Goal: Task Accomplishment & Management: Complete application form

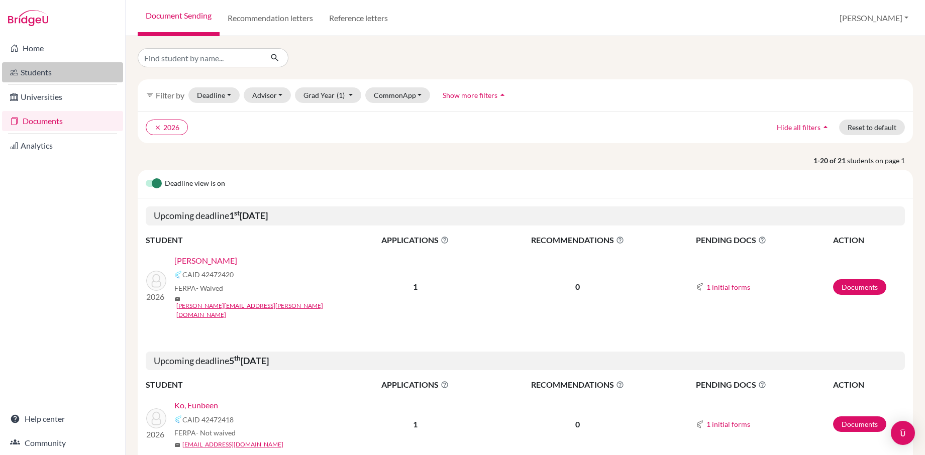
click at [41, 75] on link "Students" at bounding box center [62, 72] width 121 height 20
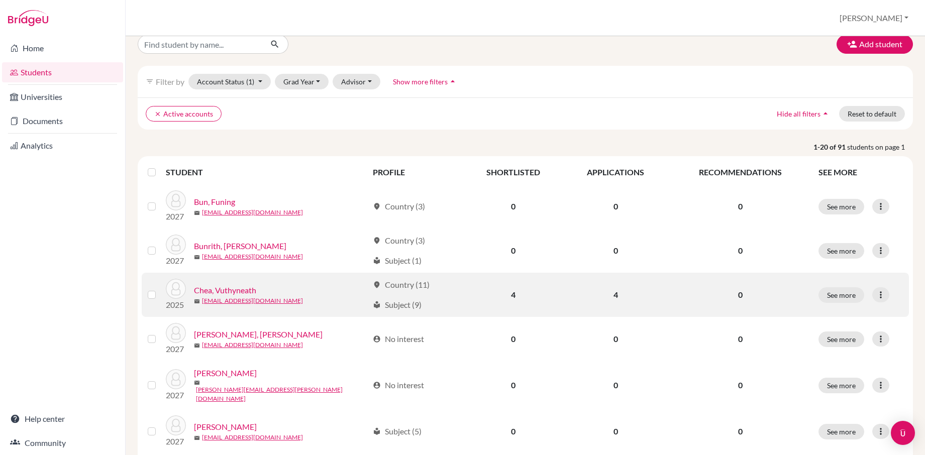
scroll to position [10, 0]
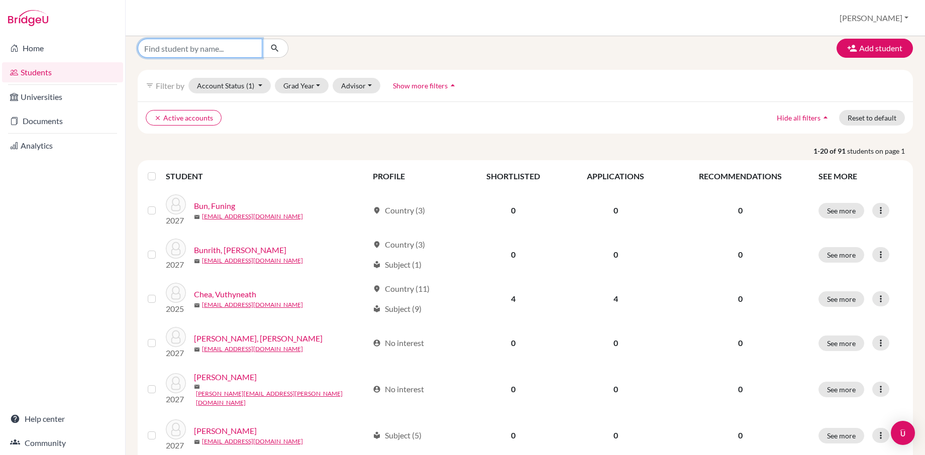
click at [213, 50] on input "Find student by name..." at bounding box center [200, 48] width 125 height 19
type input "[PERSON_NAME]"
click button "submit" at bounding box center [275, 48] width 27 height 19
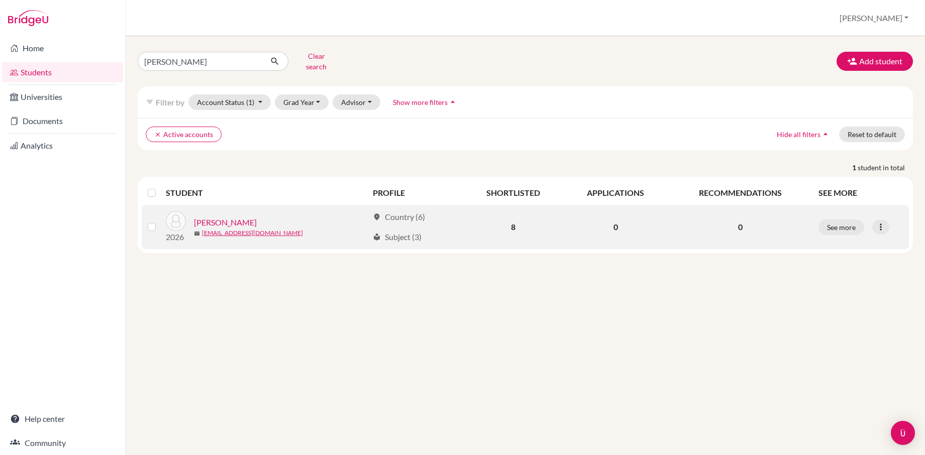
click at [220, 217] on link "[PERSON_NAME]" at bounding box center [225, 223] width 63 height 12
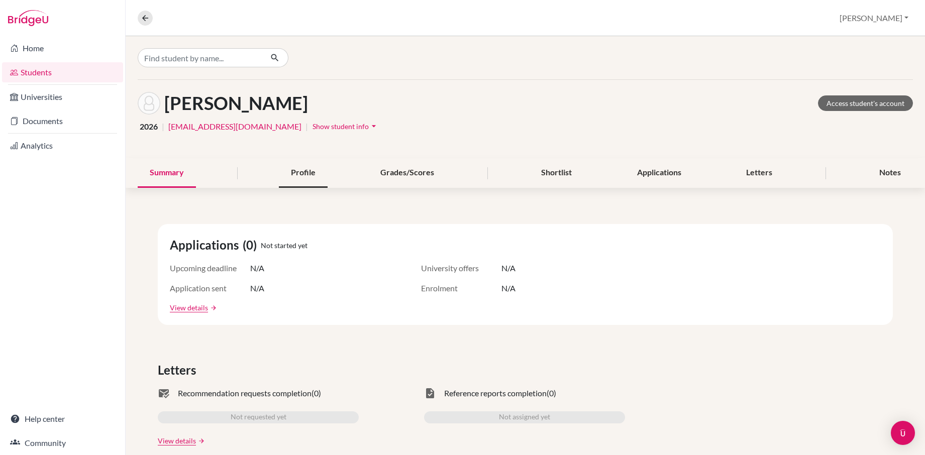
click at [306, 171] on div "Profile" at bounding box center [303, 173] width 49 height 30
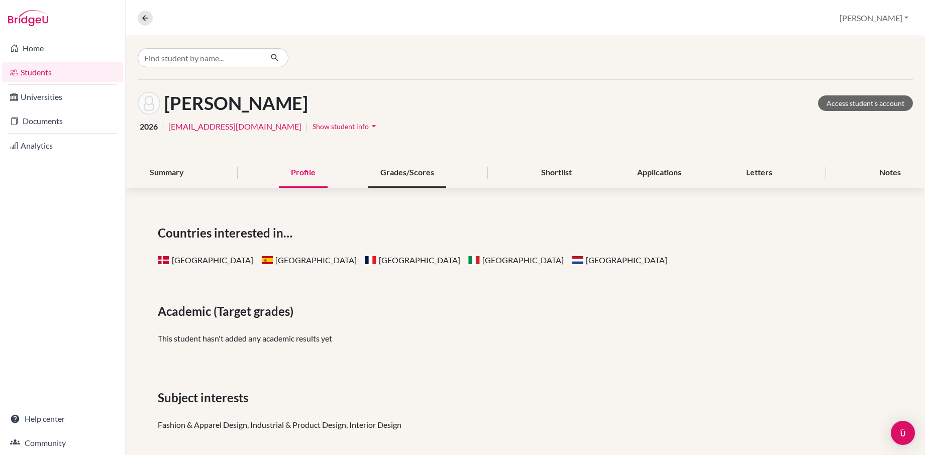
click at [400, 165] on div "Grades/Scores" at bounding box center [407, 173] width 78 height 30
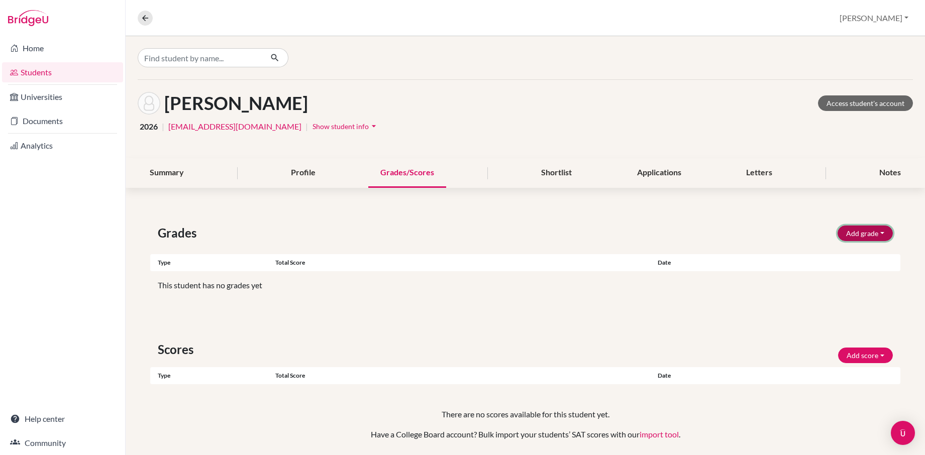
click at [868, 233] on button "Add grade" at bounding box center [865, 234] width 55 height 16
click at [845, 251] on button "IB Predicted" at bounding box center [851, 255] width 79 height 16
select select "HL"
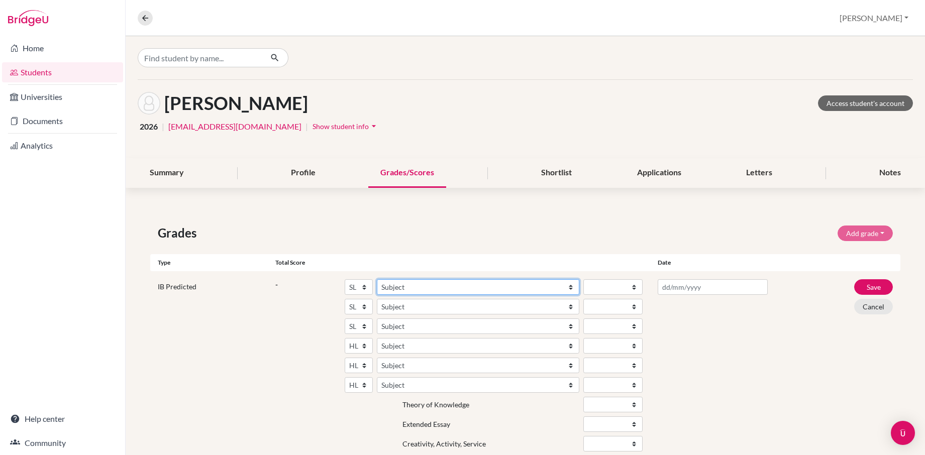
click at [456, 284] on select "Subject Albanian Literature A Amharic Literature A Arabic ab Initio Arabic B Ar…" at bounding box center [478, 287] width 202 height 16
select select "56"
click at [391, 307] on select "Subject Albanian Literature A Amharic Literature A Arabic ab Initio Arabic B Ar…" at bounding box center [478, 307] width 202 height 16
select select "247"
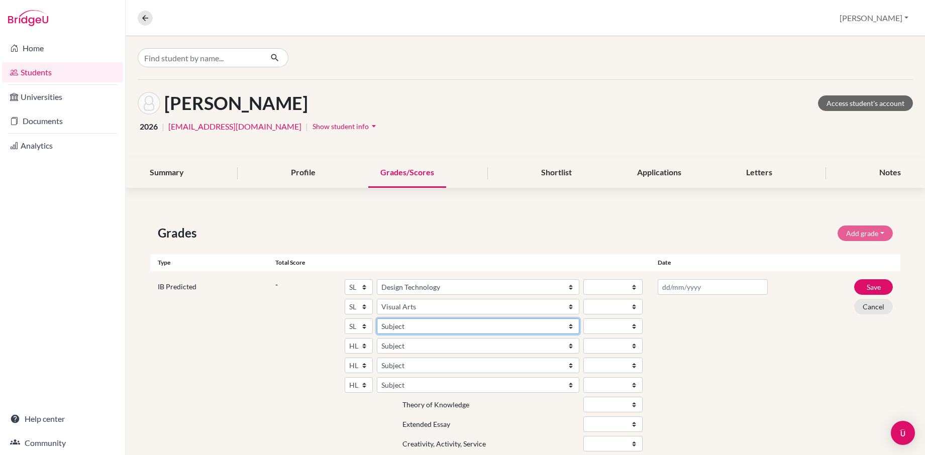
click at [401, 327] on select "Subject Albanian Literature A Amharic Literature A Arabic ab Initio Arabic B Ar…" at bounding box center [478, 327] width 202 height 16
select select "70"
click at [363, 328] on select "SL HL" at bounding box center [359, 327] width 28 height 16
select select "HL"
click at [694, 346] on div at bounding box center [712, 367] width 125 height 176
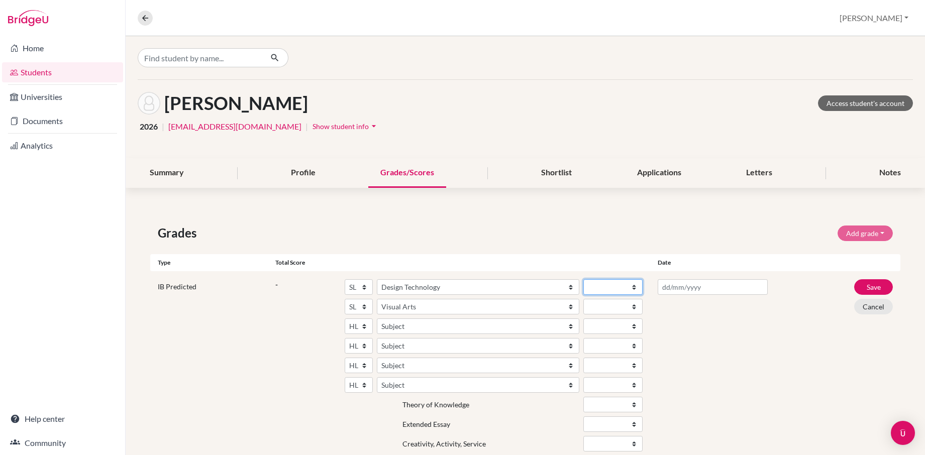
click at [623, 291] on select "1 2 3 4 5 6 7" at bounding box center [613, 287] width 60 height 16
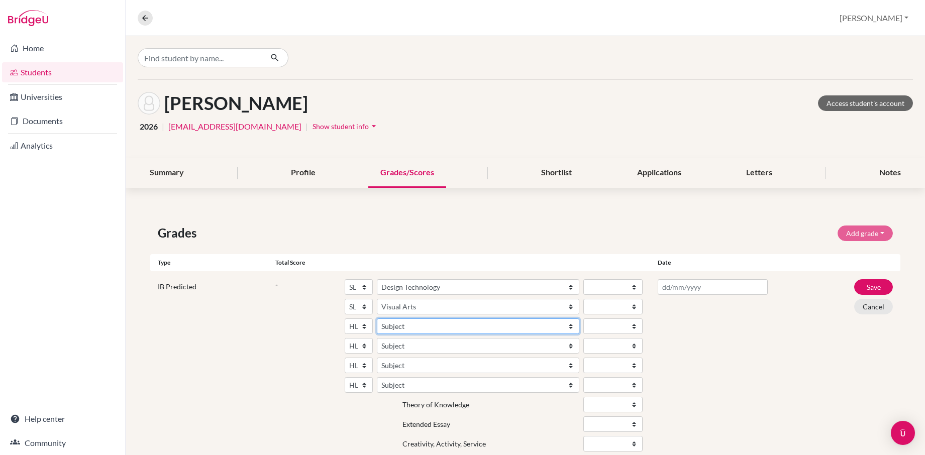
click at [433, 325] on select "Subject Albanian Literature A Amharic Literature A Arabic B Arabic Language And…" at bounding box center [478, 327] width 202 height 16
select select "69"
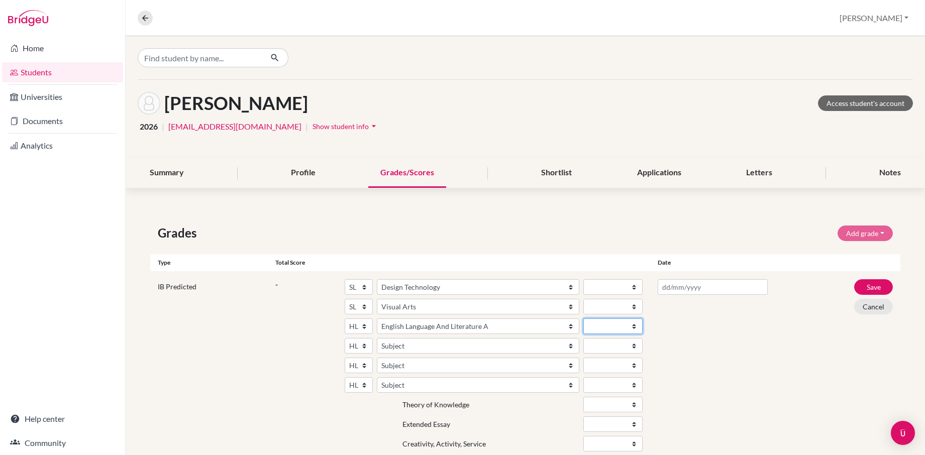
click at [612, 324] on select "1 2 3 4 5 6 7" at bounding box center [613, 327] width 60 height 16
click at [599, 287] on select "1 2 3 4 5 6 7" at bounding box center [613, 287] width 60 height 16
select select "6"
click at [598, 307] on select "1 2 3 4 5 6 7" at bounding box center [613, 307] width 60 height 16
select select "4"
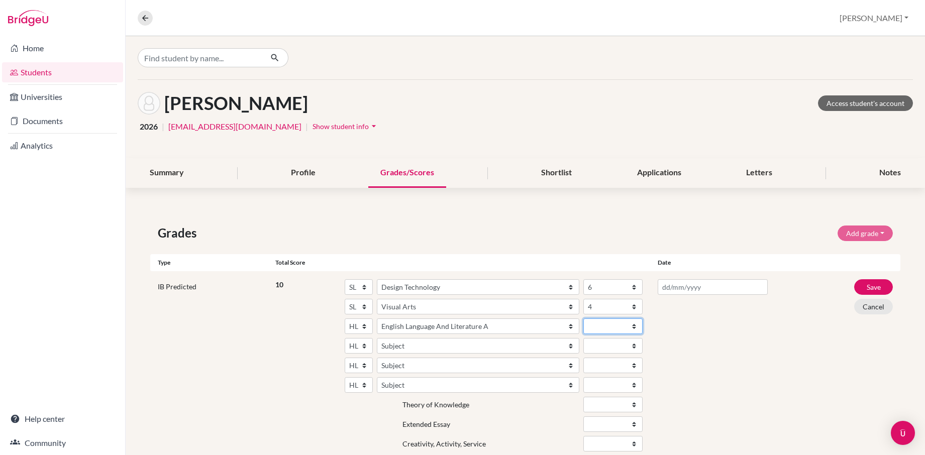
click at [617, 325] on select "1 2 3 4 5 6 7" at bounding box center [613, 327] width 60 height 16
select select "5"
click at [698, 357] on div at bounding box center [712, 367] width 125 height 176
click at [682, 288] on input "text" at bounding box center [713, 287] width 110 height 16
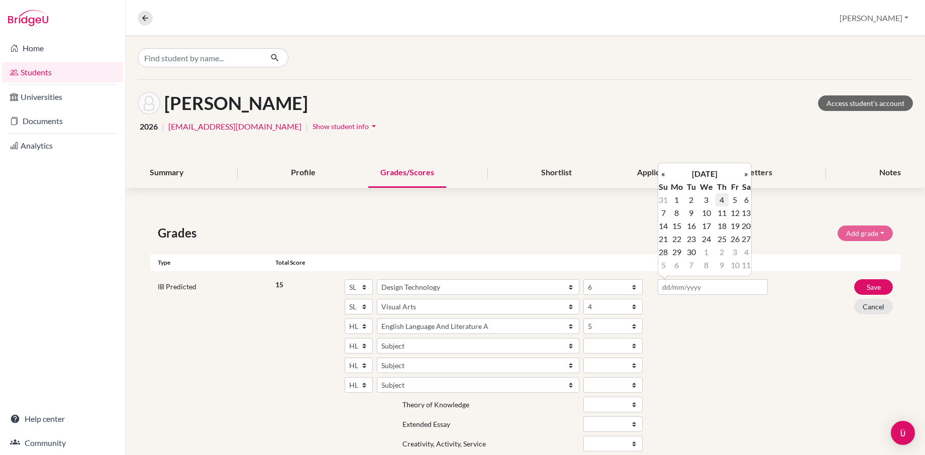
click at [720, 200] on td "4" at bounding box center [721, 199] width 13 height 13
type input "04/09/2025"
click at [828, 289] on div "IB Predicted 15 SL HL Subject Albanian Literature A Amharic Literature A Arabic…" at bounding box center [525, 367] width 750 height 193
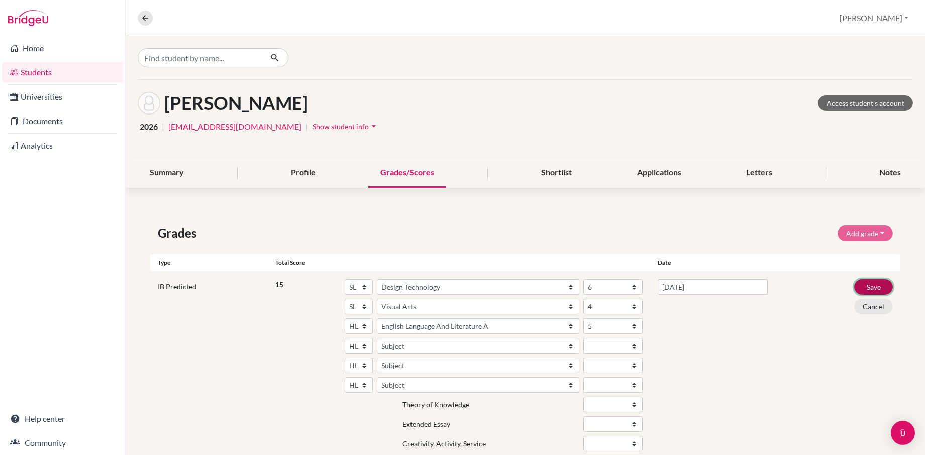
click at [870, 284] on button "Save" at bounding box center [873, 287] width 39 height 16
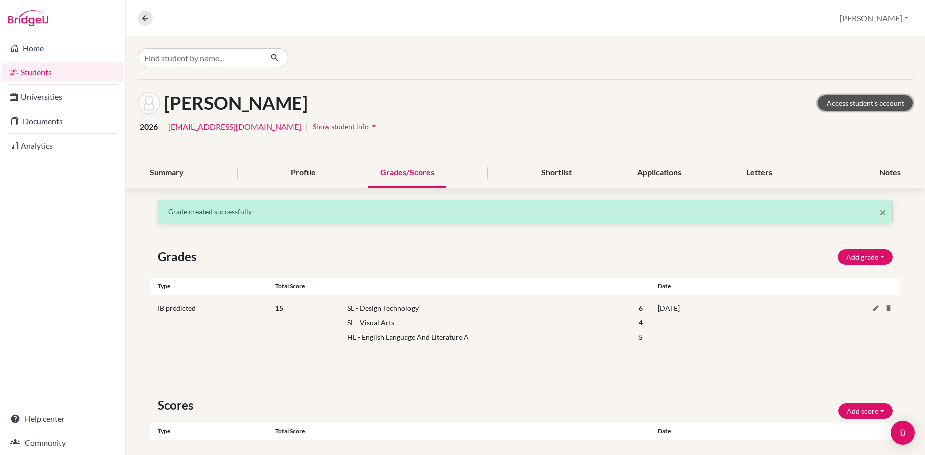
click at [861, 104] on link "Access student's account" at bounding box center [865, 103] width 95 height 16
